Goal: Task Accomplishment & Management: Complete application form

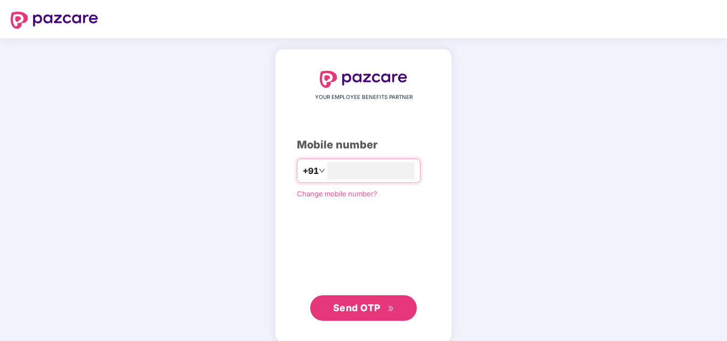
type input "**********"
click at [348, 307] on span "Send OTP" at bounding box center [356, 306] width 47 height 11
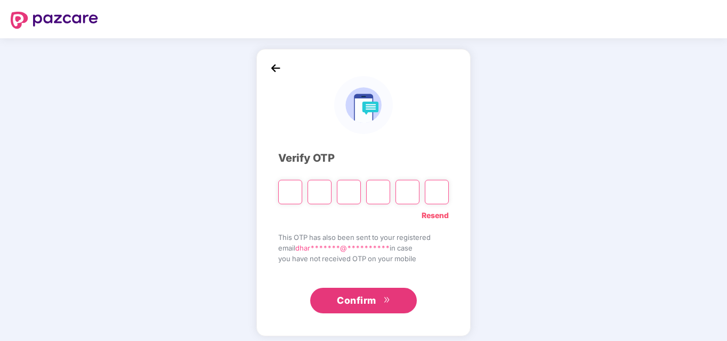
type input "*"
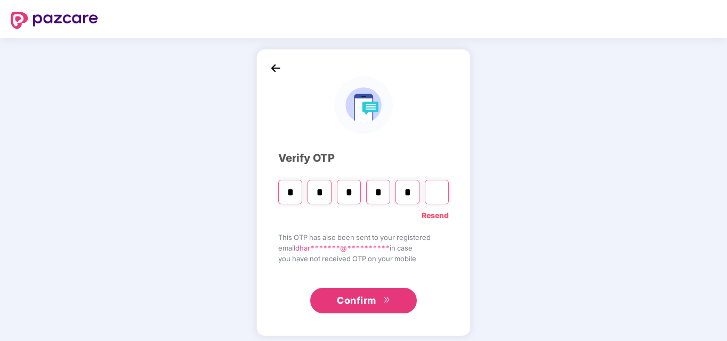
type input "*"
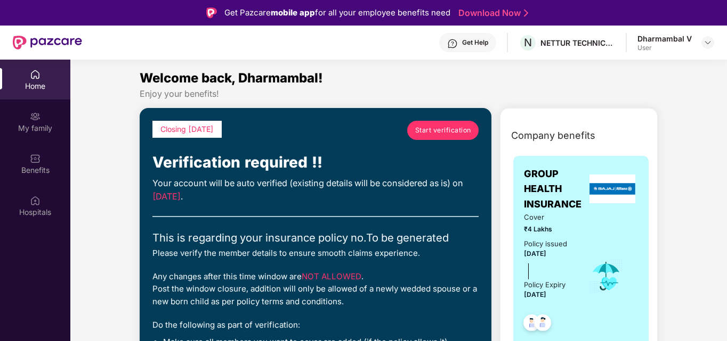
click at [456, 130] on span "Start verification" at bounding box center [443, 130] width 56 height 10
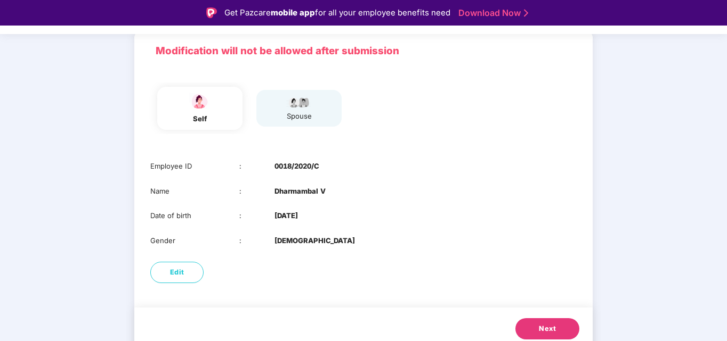
scroll to position [80, 0]
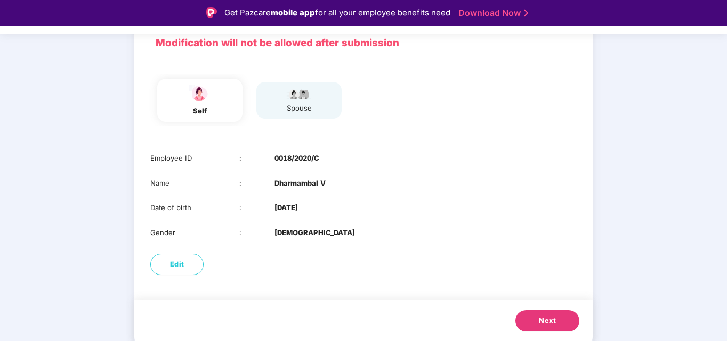
click at [554, 318] on span "Next" at bounding box center [546, 321] width 17 height 11
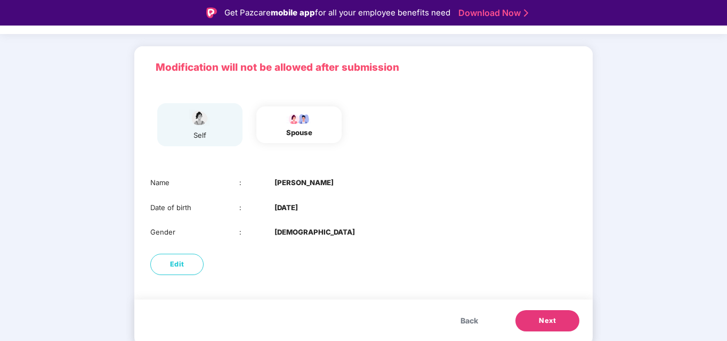
scroll to position [55, 0]
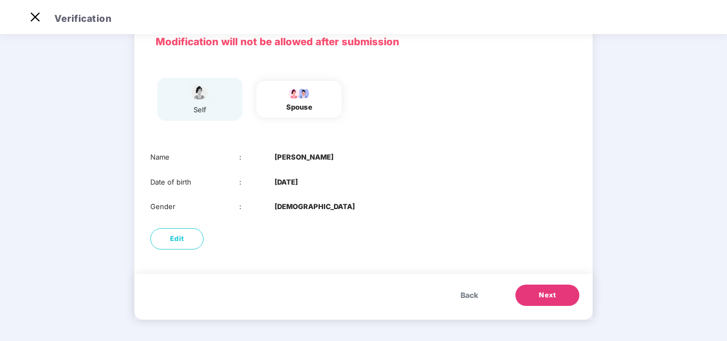
click at [556, 295] on button "Next" at bounding box center [547, 295] width 64 height 21
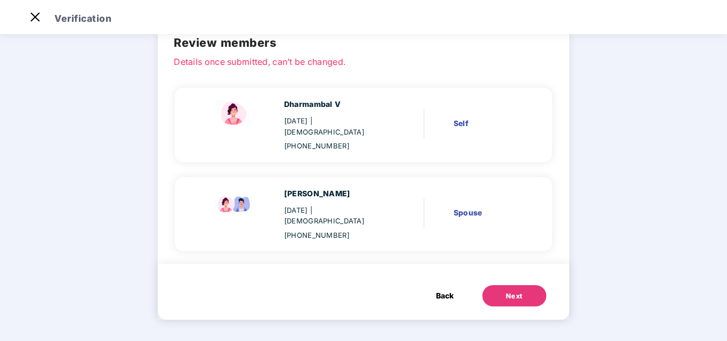
scroll to position [31, 0]
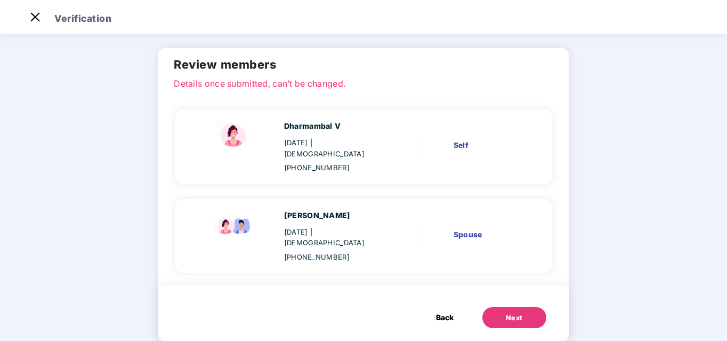
click at [514, 313] on div "Next" at bounding box center [513, 318] width 17 height 11
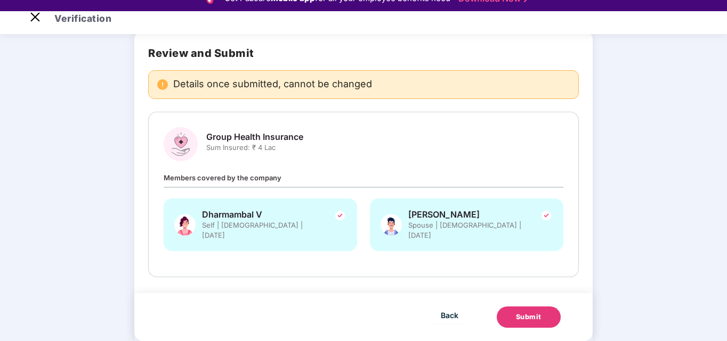
scroll to position [26, 0]
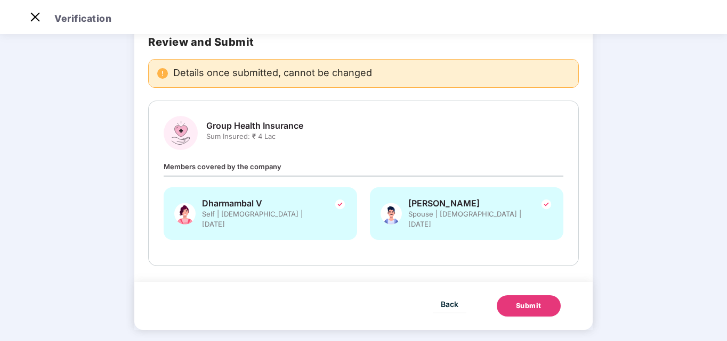
click at [529, 301] on div "Submit" at bounding box center [529, 306] width 26 height 11
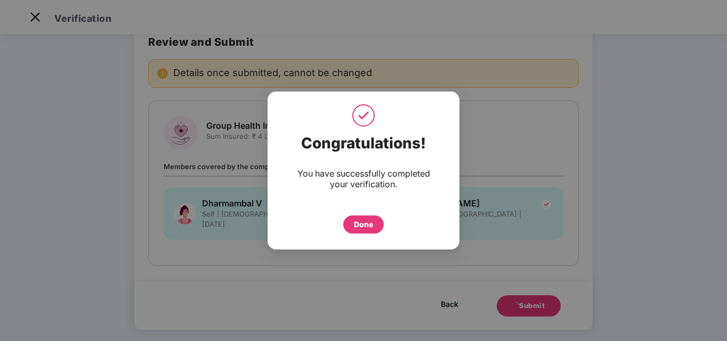
click at [427, 177] on div "You have successfully completed your verification." at bounding box center [363, 178] width 149 height 21
click at [361, 226] on div "Done" at bounding box center [363, 225] width 19 height 12
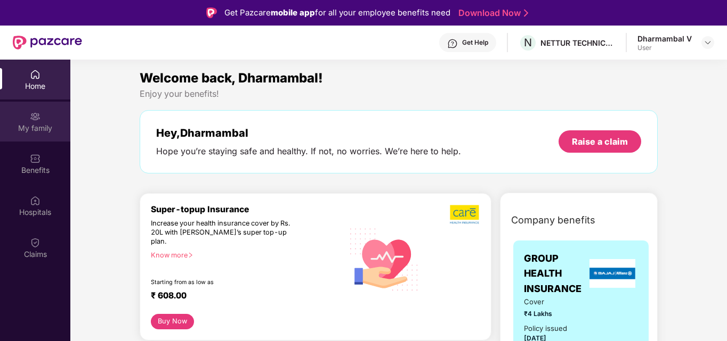
click at [37, 121] on img at bounding box center [35, 116] width 11 height 11
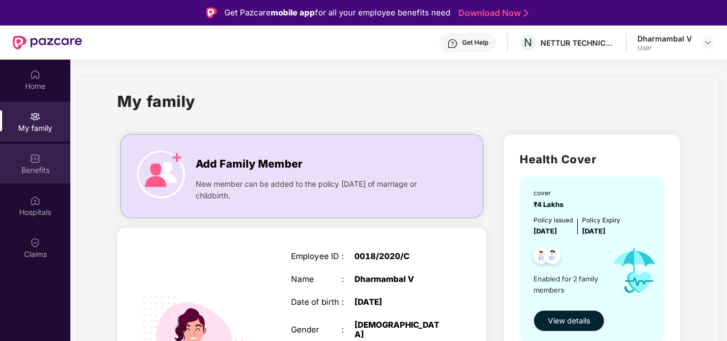
click at [33, 170] on div "Benefits" at bounding box center [35, 170] width 70 height 11
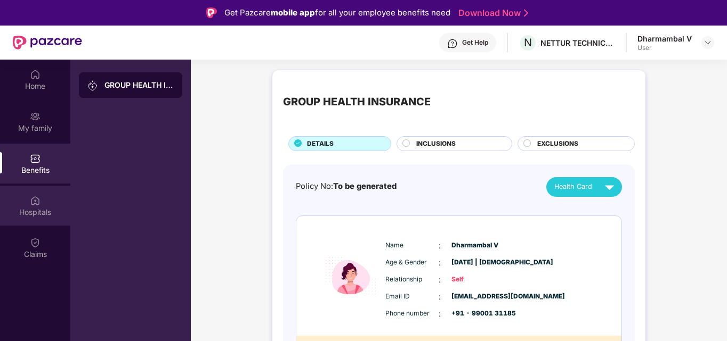
click at [39, 206] on img at bounding box center [35, 200] width 11 height 11
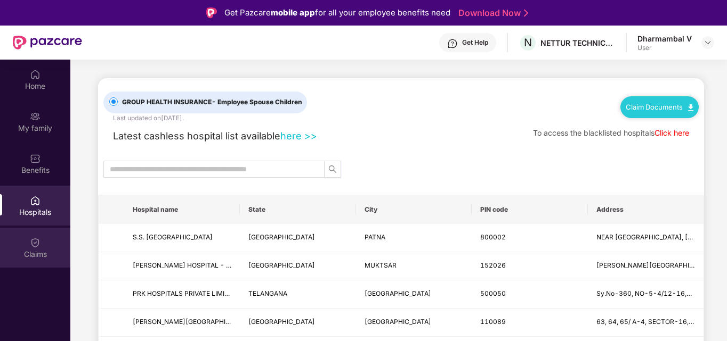
click at [29, 251] on div "Claims" at bounding box center [35, 254] width 70 height 11
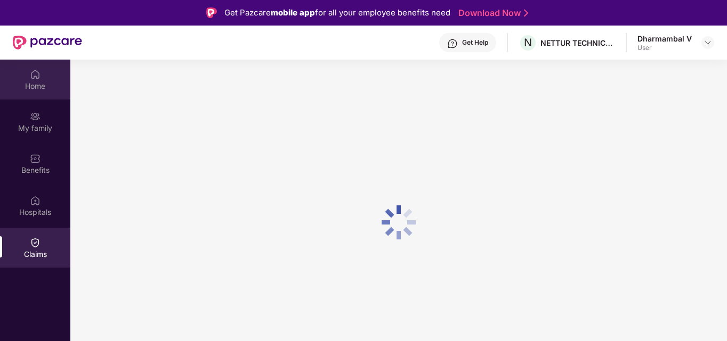
click at [26, 69] on div "Home" at bounding box center [35, 80] width 70 height 40
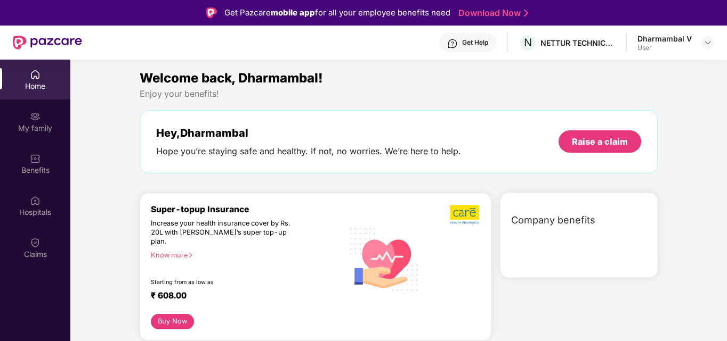
click at [34, 82] on div "Home" at bounding box center [35, 86] width 70 height 11
